Goal: Task Accomplishment & Management: Use online tool/utility

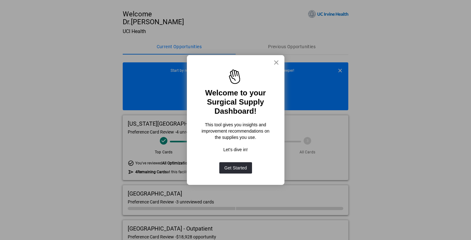
click at [275, 63] on button "×" at bounding box center [276, 62] width 6 height 10
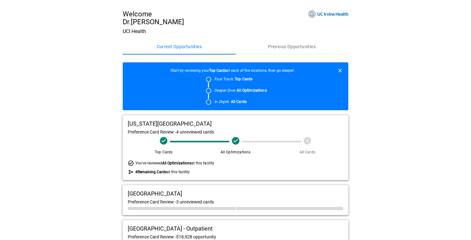
scroll to position [24, 0]
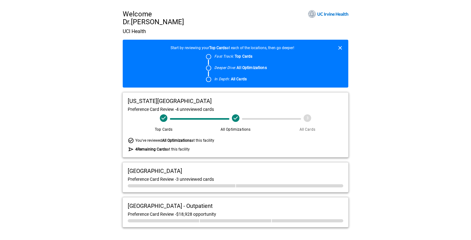
click at [259, 115] on span "All Optimizations" at bounding box center [235, 123] width 67 height 18
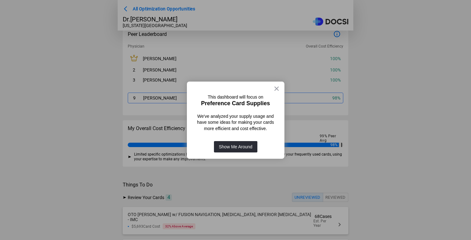
scroll to position [92, 0]
click at [273, 88] on button "×" at bounding box center [276, 88] width 6 height 10
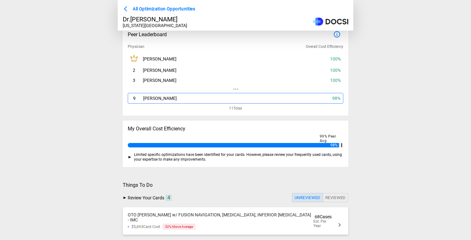
scroll to position [176, 0]
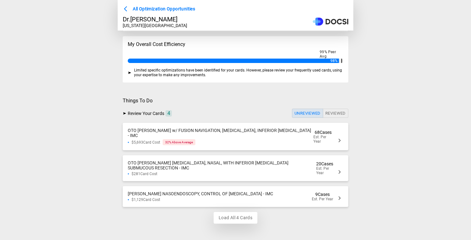
click at [235, 217] on button "Load All 4 Cards" at bounding box center [235, 218] width 44 height 12
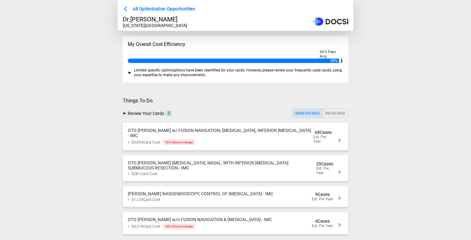
click at [318, 137] on span "Est. Per Year" at bounding box center [323, 139] width 20 height 9
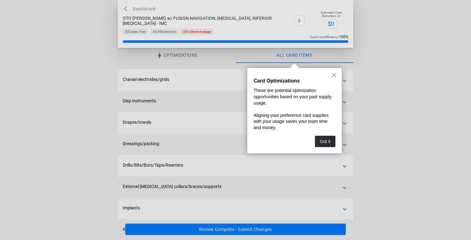
click at [336, 83] on div "× Card Optimizations These are potential optimization opportunities based on yo…" at bounding box center [294, 110] width 94 height 85
click at [336, 75] on button "×" at bounding box center [334, 75] width 6 height 10
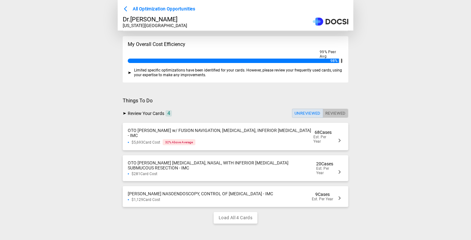
click at [336, 113] on button "Reviewed" at bounding box center [335, 112] width 25 height 9
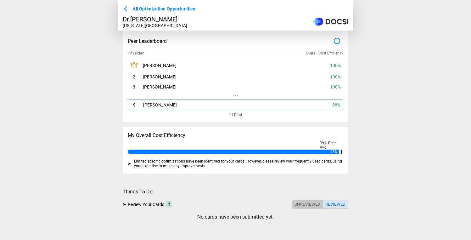
click at [310, 204] on button "Unreviewed" at bounding box center [307, 203] width 31 height 9
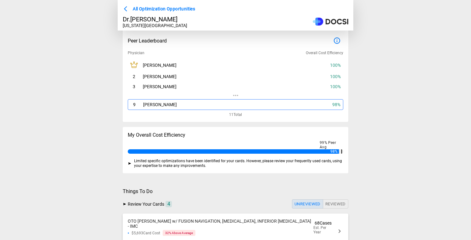
scroll to position [176, 0]
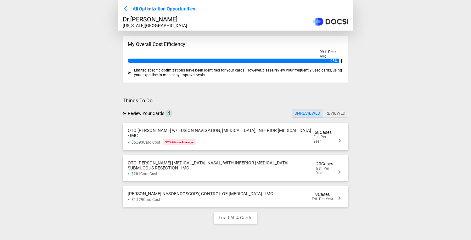
click at [136, 7] on span "All Optimization Opportunities" at bounding box center [164, 9] width 62 height 8
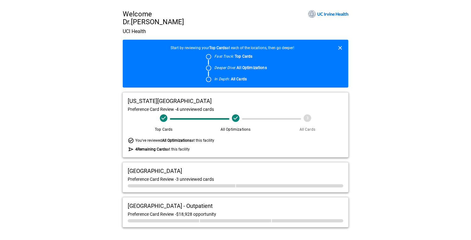
scroll to position [24, 0]
click at [223, 211] on div "UCI Medical Center - Outpatient Preference Card Review - $18,928 opportunity" at bounding box center [235, 212] width 225 height 30
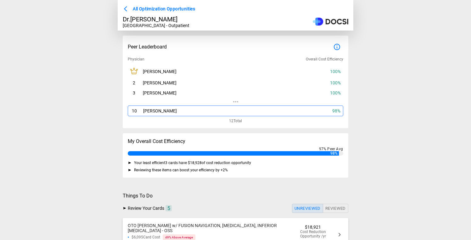
scroll to position [100, 0]
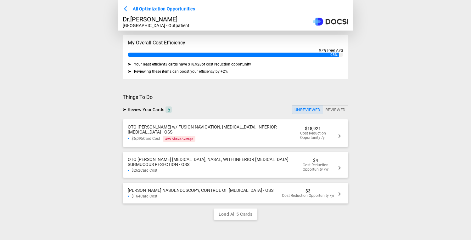
click at [256, 130] on div "OTO Bhandarkar FESS w/ FUSION NAVIGATION, SEPTOPLASTY, INFERIOR TURBINATE - OSS" at bounding box center [210, 129] width 164 height 10
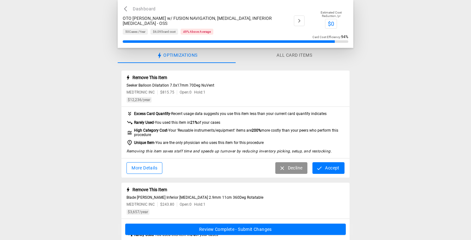
click at [143, 7] on button "Dashboard" at bounding box center [141, 9] width 36 height 8
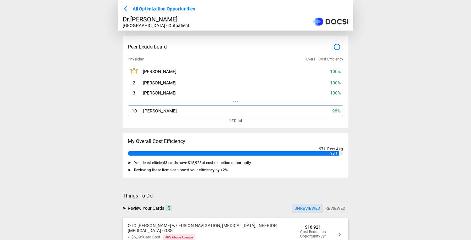
scroll to position [100, 0]
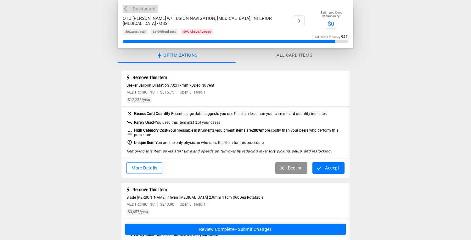
click at [141, 10] on button "Dashboard" at bounding box center [141, 9] width 36 height 8
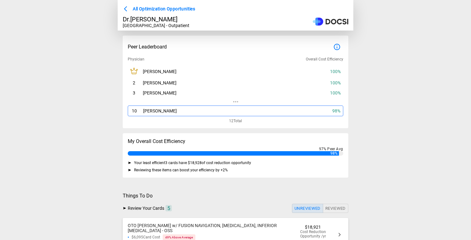
click at [161, 4] on div "All Optimization Opportunities" at bounding box center [235, 6] width 235 height 13
click at [160, 10] on span "All Optimization Opportunities" at bounding box center [164, 9] width 62 height 8
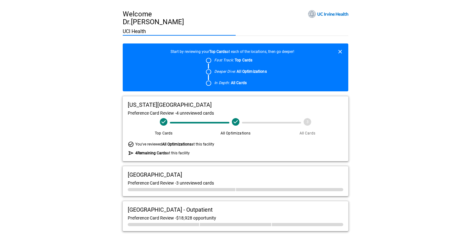
scroll to position [24, 0]
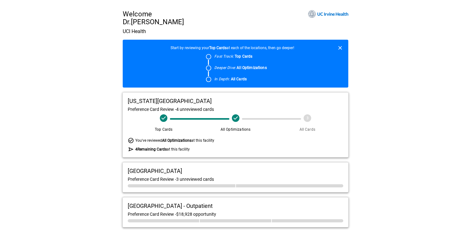
click at [389, 166] on div "Welcome Dr. Naveen Bhandarkar UCI Health Current Opportunities Previous Opportu…" at bounding box center [235, 108] width 471 height 262
click at [237, 216] on div "Preference Card Review - $18,928 opportunity" at bounding box center [235, 213] width 215 height 5
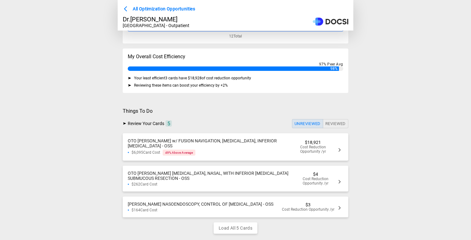
scroll to position [92, 0]
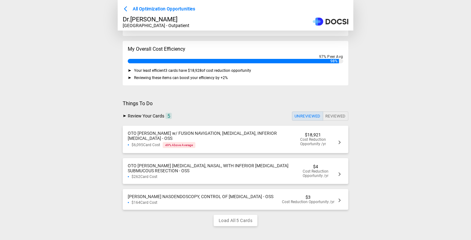
click at [225, 147] on div "$6,095 Card Cost 49 % Above Average" at bounding box center [210, 145] width 164 height 6
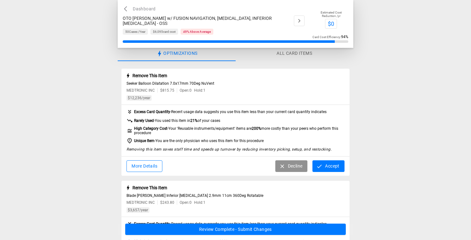
scroll to position [2, 0]
click at [146, 168] on button "More Details" at bounding box center [144, 166] width 36 height 12
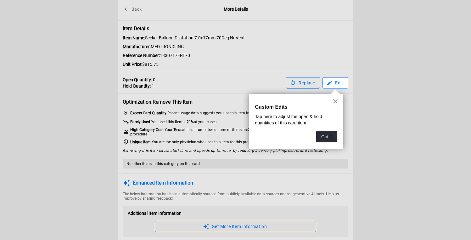
click at [336, 100] on button "×" at bounding box center [335, 101] width 6 height 10
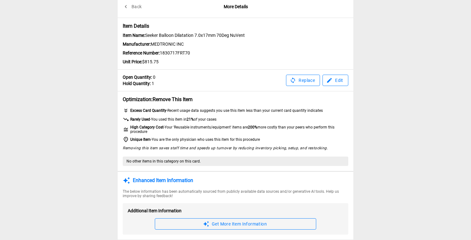
scroll to position [0, 0]
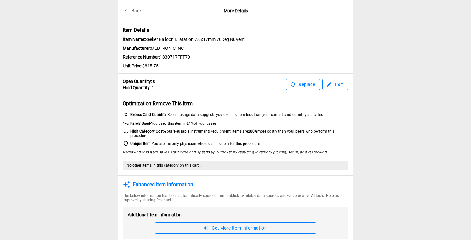
click at [134, 12] on button "Back" at bounding box center [133, 11] width 20 height 12
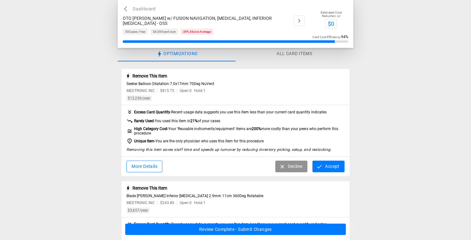
click at [292, 55] on button "All Card Items" at bounding box center [294, 53] width 118 height 15
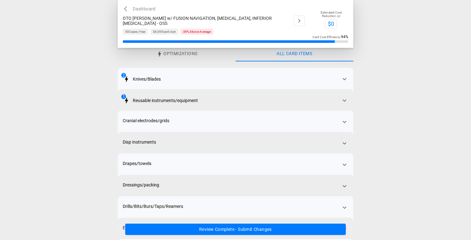
click at [207, 52] on button "Optimizations" at bounding box center [177, 53] width 118 height 15
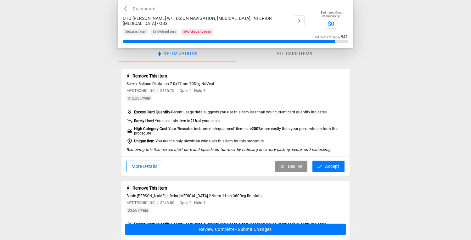
click at [129, 4] on div "Dashboard OTO Bhandarkar FESS w/ FUSION NAVIGATION, SEPTOPLASTY, INFERIOR TURBI…" at bounding box center [235, 24] width 235 height 48
click at [130, 6] on button "Dashboard" at bounding box center [141, 9] width 36 height 8
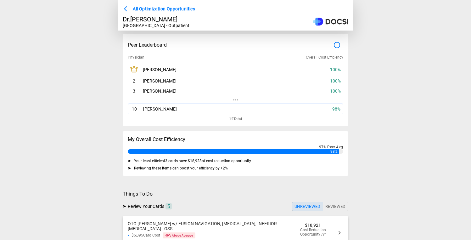
scroll to position [0, 0]
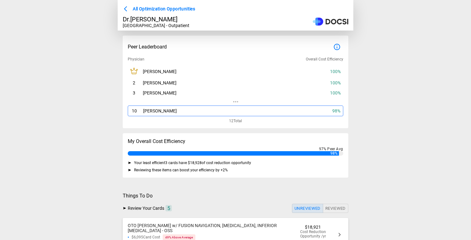
click at [171, 11] on div "All Optimization Opportunities Dr. Naveen Bhandarkar UCI Medical Center - Outpa…" at bounding box center [235, 15] width 235 height 30
click at [173, 11] on span "All Optimization Opportunities" at bounding box center [164, 9] width 62 height 8
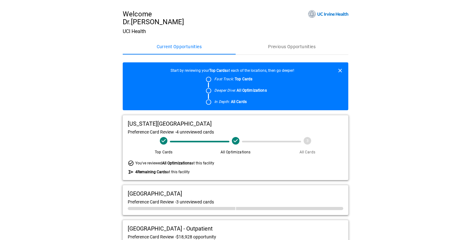
scroll to position [24, 0]
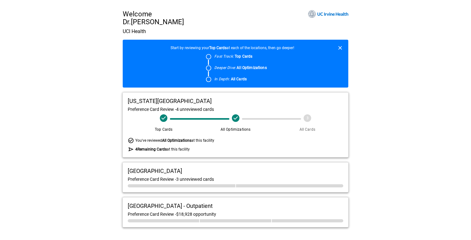
drag, startPoint x: 377, startPoint y: 193, endPoint x: 376, endPoint y: 188, distance: 5.1
click at [376, 188] on div "Welcome Dr. Naveen Bhandarkar UCI Health Current Opportunities Previous Opportu…" at bounding box center [235, 108] width 471 height 262
click at [206, 206] on span "UCI Medical Center - Outpatient" at bounding box center [170, 205] width 85 height 7
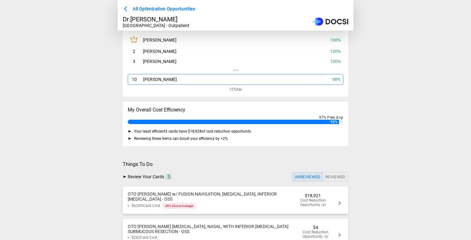
scroll to position [36, 0]
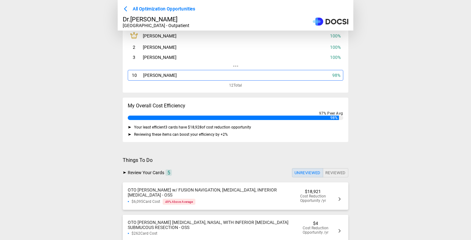
click at [218, 183] on div "OTO Bhandarkar FESS w/ FUSION NAVIGATION, SEPTOPLASTY, INFERIOR TURBINATE - OSS…" at bounding box center [235, 195] width 225 height 27
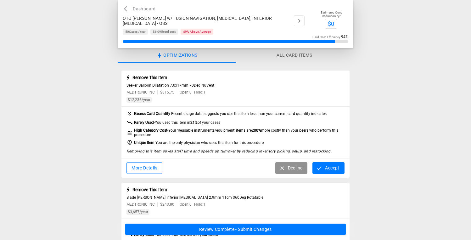
scroll to position [12, 0]
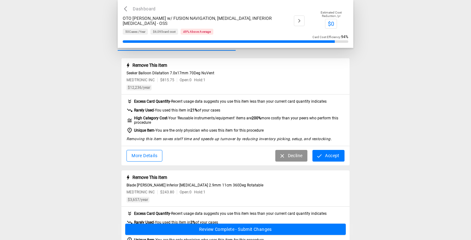
click at [140, 5] on button "Dashboard" at bounding box center [141, 9] width 36 height 8
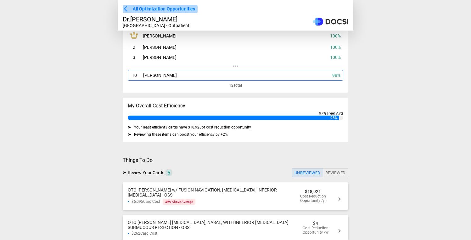
click at [136, 6] on span "All Optimization Opportunities" at bounding box center [164, 9] width 62 height 8
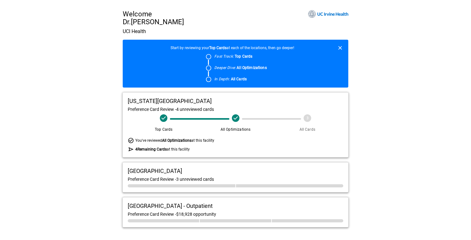
click at [216, 211] on span "$18,928 opportunity" at bounding box center [196, 213] width 40 height 5
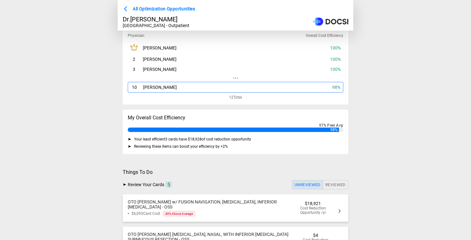
scroll to position [36, 0]
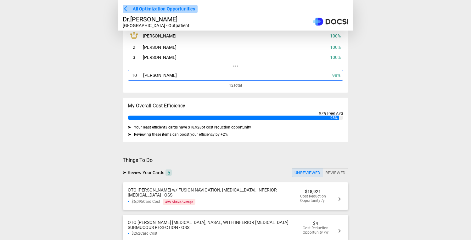
click at [154, 12] on span "All Optimization Opportunities" at bounding box center [164, 9] width 62 height 8
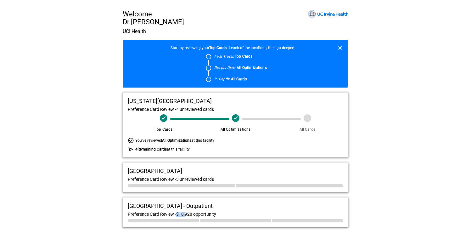
drag, startPoint x: 218, startPoint y: 215, endPoint x: 179, endPoint y: 212, distance: 40.0
click at [179, 212] on div "Preference Card Review - $18,928 opportunity" at bounding box center [235, 213] width 215 height 5
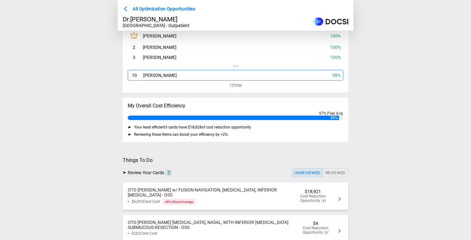
click at [179, 212] on div "OTO Bhandarkar FESS w/ FUSION NAVIGATION, SEPTOPLASTY, INFERIOR TURBINATE - OSS…" at bounding box center [235, 224] width 225 height 84
click at [152, 11] on span "All Optimization Opportunities" at bounding box center [164, 9] width 62 height 8
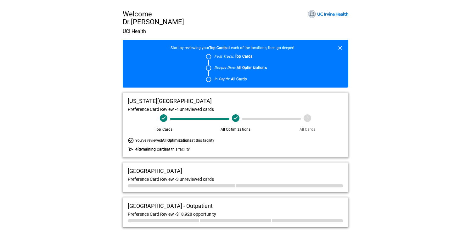
scroll to position [24, 0]
click at [156, 202] on span "UCI Medical Center - Outpatient" at bounding box center [170, 205] width 85 height 7
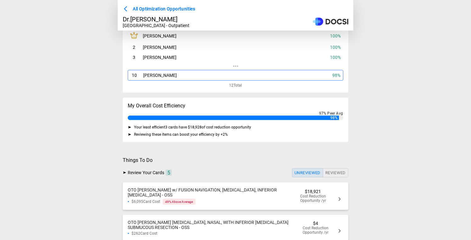
click at [158, 9] on span "All Optimization Opportunities" at bounding box center [164, 9] width 62 height 8
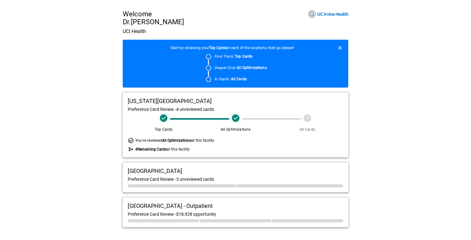
scroll to position [24, 0]
click at [210, 207] on div "UCI Medical Center - Outpatient" at bounding box center [235, 205] width 215 height 7
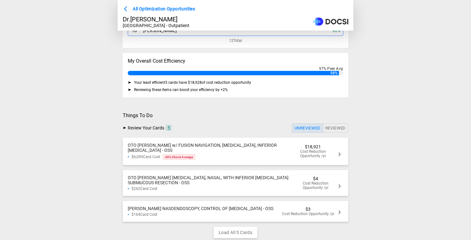
scroll to position [88, 0]
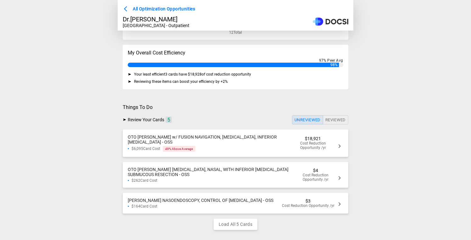
click at [253, 144] on div "OTO Bhandarkar FESS w/ FUSION NAVIGATION, SEPTOPLASTY, INFERIOR TURBINATE - OSS" at bounding box center [210, 139] width 164 height 10
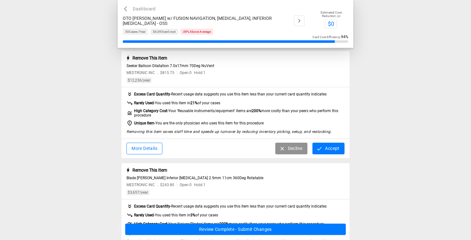
scroll to position [0, 0]
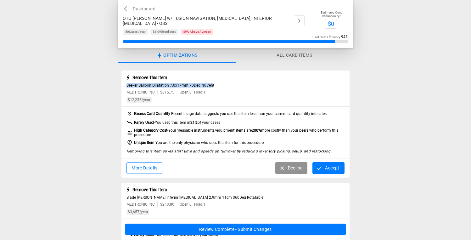
drag, startPoint x: 125, startPoint y: 86, endPoint x: 211, endPoint y: 84, distance: 86.1
click at [211, 84] on div "Remove This Item Seeker Balloon Dilatation 7.0x17mm 70Deg NuVent MEDTRONIC INC …" at bounding box center [235, 86] width 228 height 33
click at [156, 165] on button "More Details" at bounding box center [144, 168] width 36 height 12
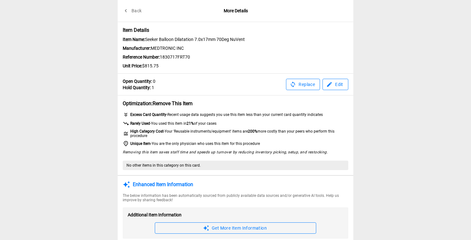
scroll to position [5, 0]
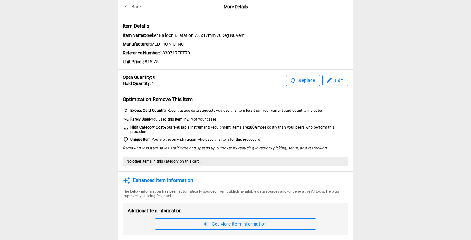
click at [131, 7] on button "Back" at bounding box center [133, 7] width 20 height 12
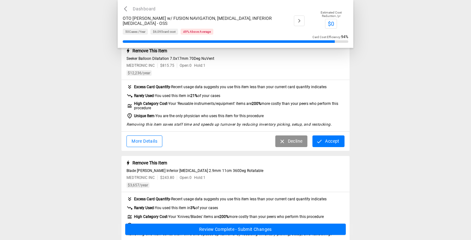
scroll to position [0, 0]
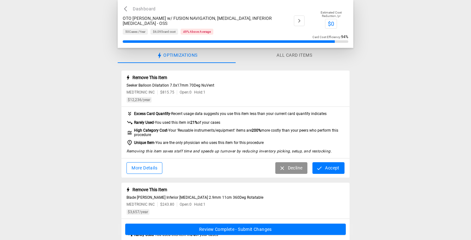
click at [155, 168] on button "More Details" at bounding box center [144, 168] width 36 height 12
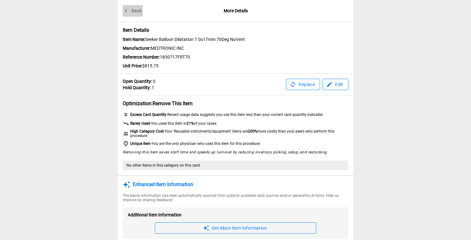
click at [133, 9] on button "Back" at bounding box center [133, 11] width 20 height 12
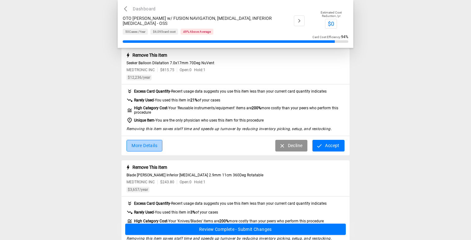
click at [144, 145] on button "More Details" at bounding box center [144, 146] width 36 height 12
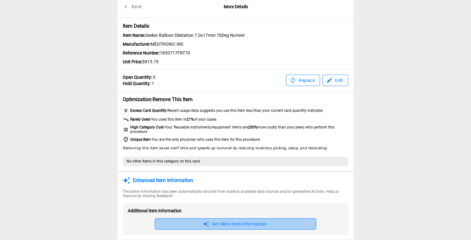
click at [242, 221] on button "Get More Item Information" at bounding box center [235, 224] width 161 height 12
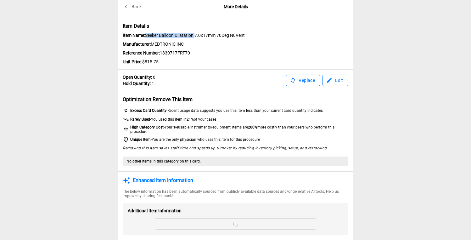
drag, startPoint x: 147, startPoint y: 33, endPoint x: 196, endPoint y: 35, distance: 48.7
click at [196, 35] on span "Item Name: Seeker Balloon Dilatation 7.0x17mm 70Deg NuVent" at bounding box center [235, 35] width 225 height 5
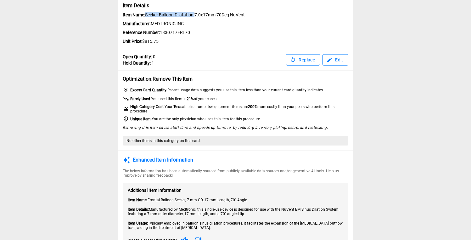
scroll to position [0, 0]
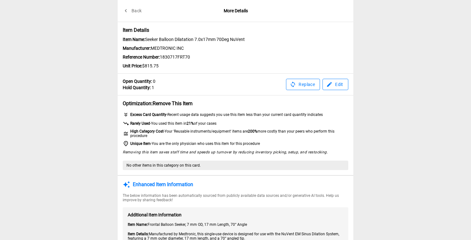
click at [256, 54] on span "Reference Number: 1830717FRT70" at bounding box center [235, 56] width 225 height 5
click at [142, 8] on button "Back" at bounding box center [133, 11] width 20 height 12
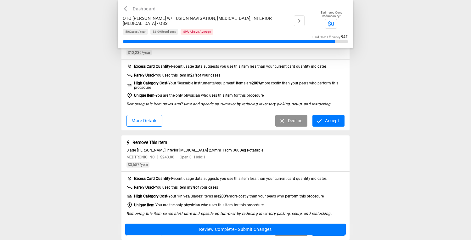
scroll to position [46, 0]
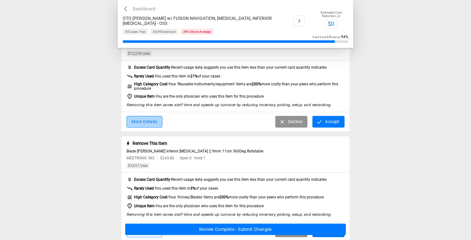
drag, startPoint x: 144, startPoint y: 126, endPoint x: 190, endPoint y: 130, distance: 46.4
click at [190, 130] on div "More Details Decline Accept" at bounding box center [235, 121] width 228 height 19
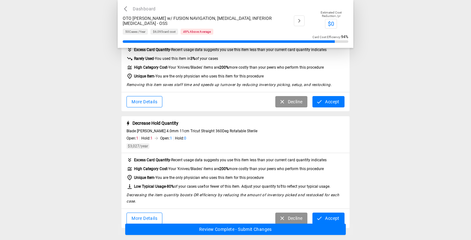
scroll to position [196, 0]
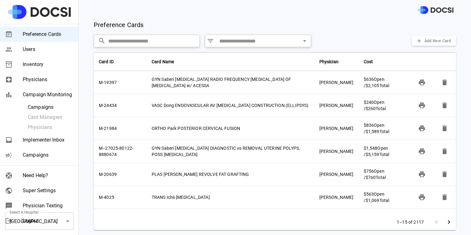
click at [35, 74] on div "Physicians" at bounding box center [39, 79] width 78 height 15
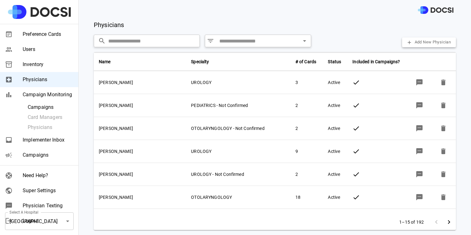
click at [148, 44] on input "text" at bounding box center [153, 41] width 91 height 13
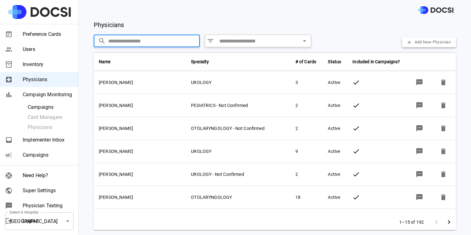
type input "*"
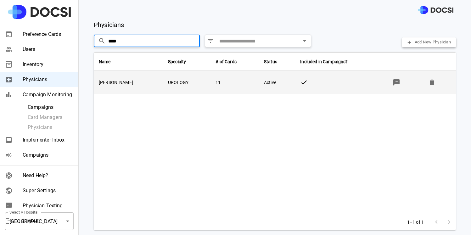
type input "****"
click at [393, 83] on icon "button" at bounding box center [396, 82] width 6 height 6
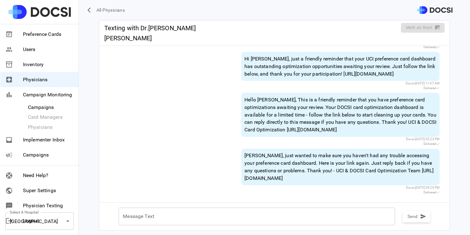
scroll to position [105, 0]
click at [183, 211] on div "* Message Text" at bounding box center [257, 216] width 277 height 18
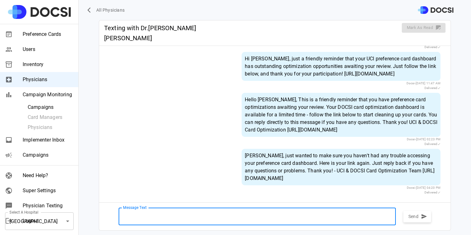
click at [281, 151] on div "[PERSON_NAME], just wanted to make sure you haven't had any trouble accessing y…" at bounding box center [340, 167] width 199 height 36
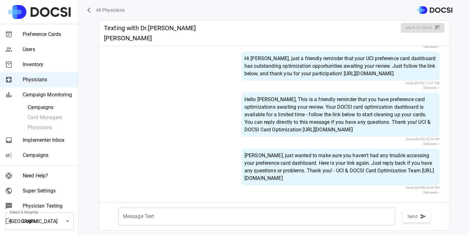
scroll to position [113, 0]
